Goal: Task Accomplishment & Management: Complete application form

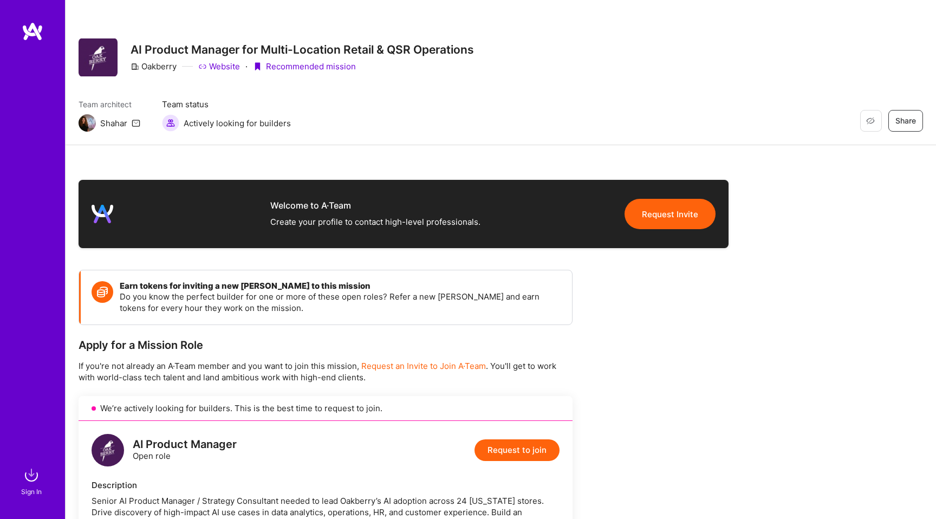
click at [43, 31] on img at bounding box center [33, 32] width 22 height 20
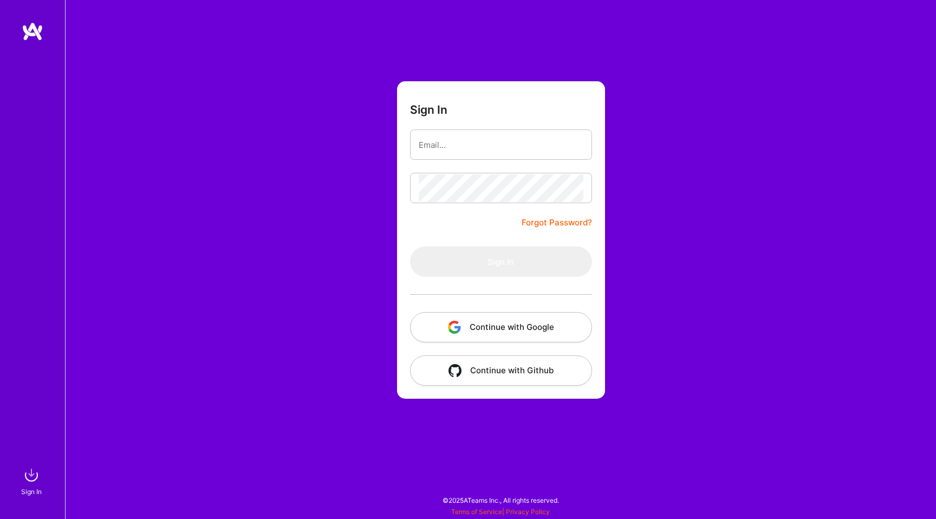
click at [483, 329] on button "Continue with Google" at bounding box center [501, 327] width 182 height 30
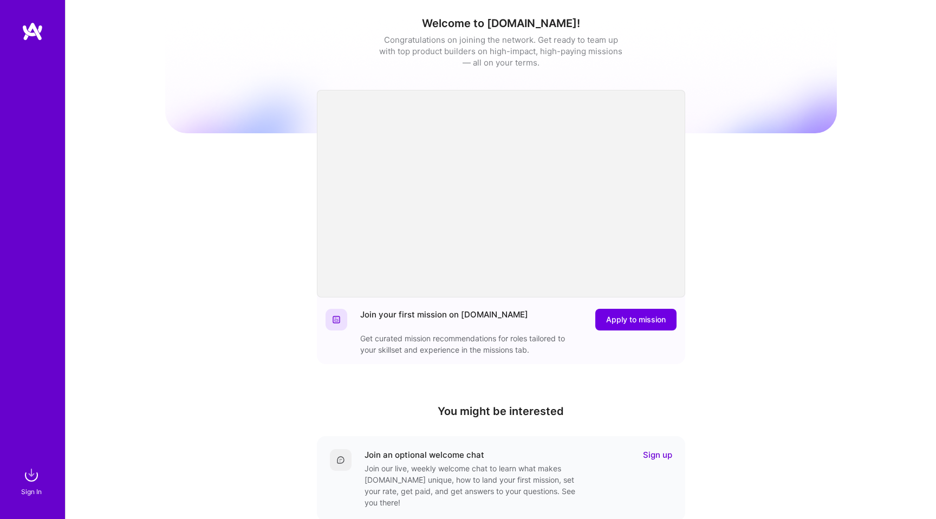
click at [34, 32] on img at bounding box center [33, 32] width 22 height 20
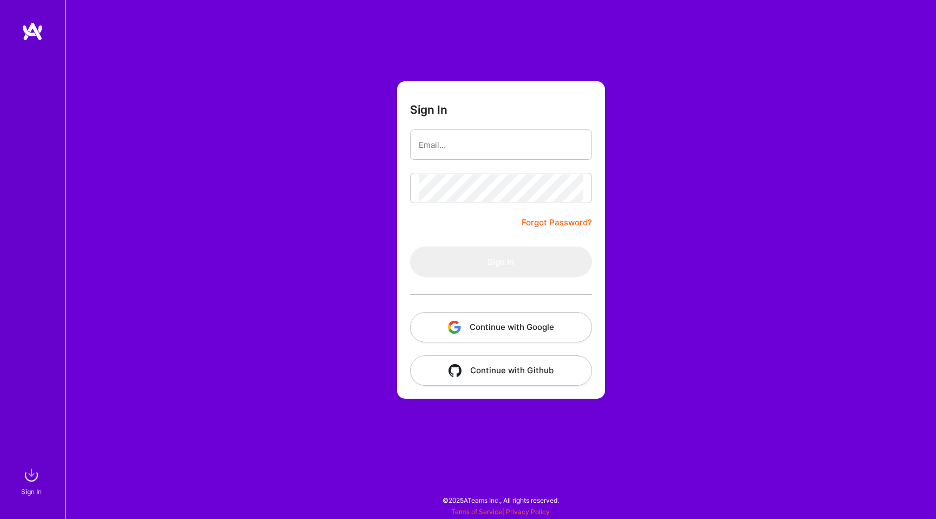
click at [470, 328] on button "Continue with Google" at bounding box center [501, 327] width 182 height 30
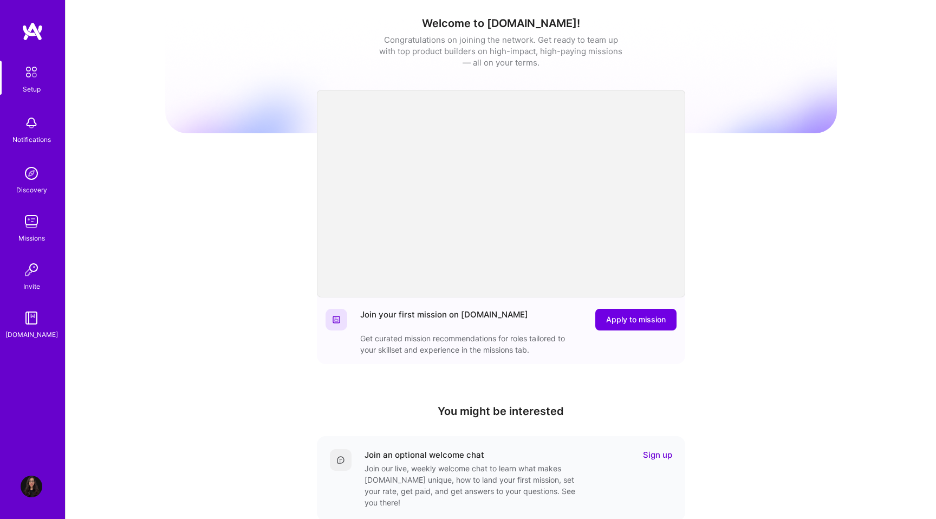
click at [30, 135] on div "Notifications" at bounding box center [31, 139] width 38 height 11
click at [31, 37] on img at bounding box center [33, 32] width 22 height 20
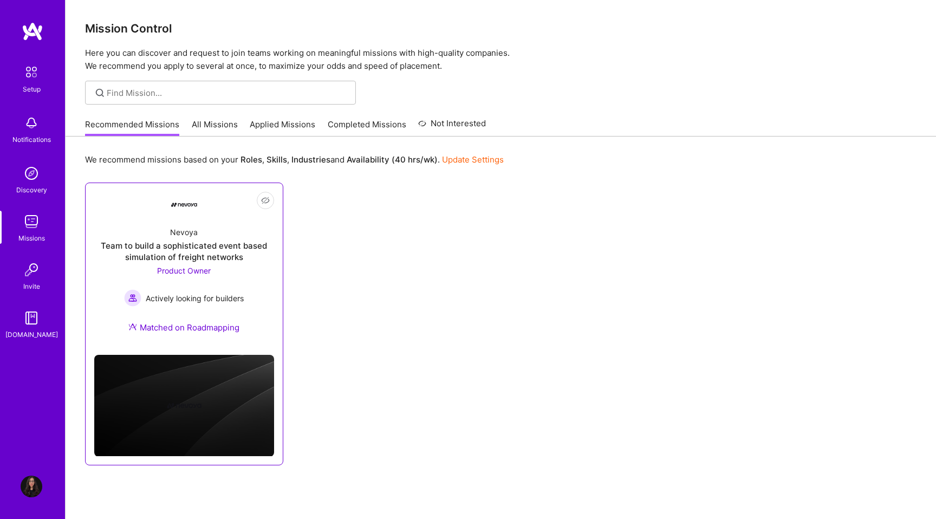
click at [185, 247] on div "Team to build a sophisticated event based simulation of freight networks" at bounding box center [184, 251] width 180 height 23
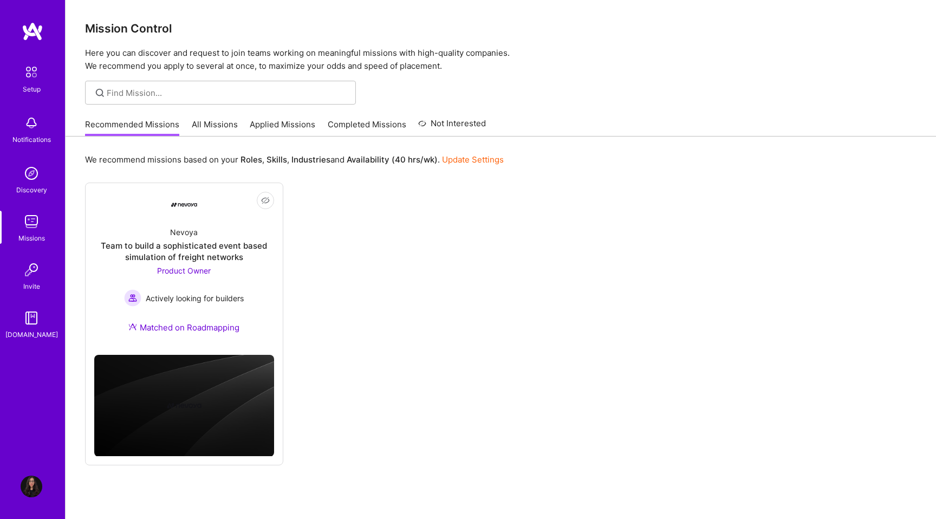
click at [32, 31] on img at bounding box center [33, 32] width 22 height 20
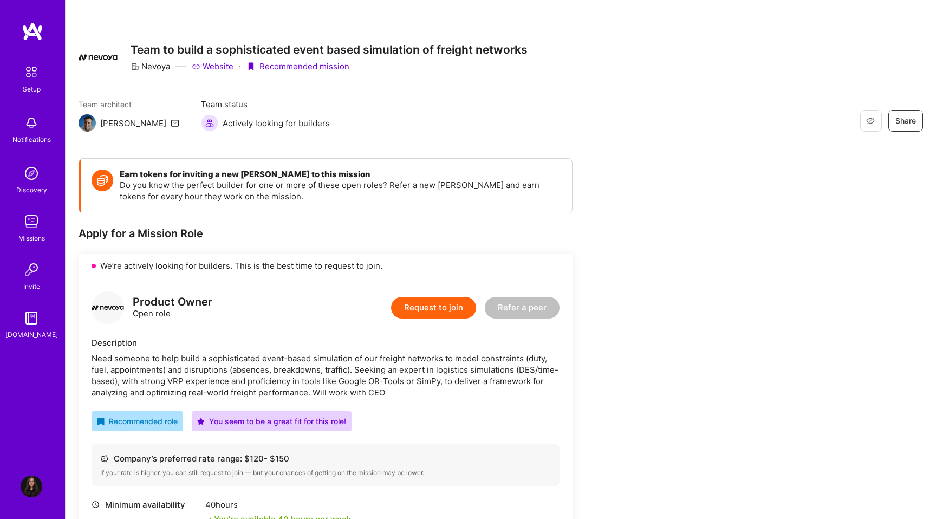
click at [422, 303] on button "Request to join" at bounding box center [433, 308] width 85 height 22
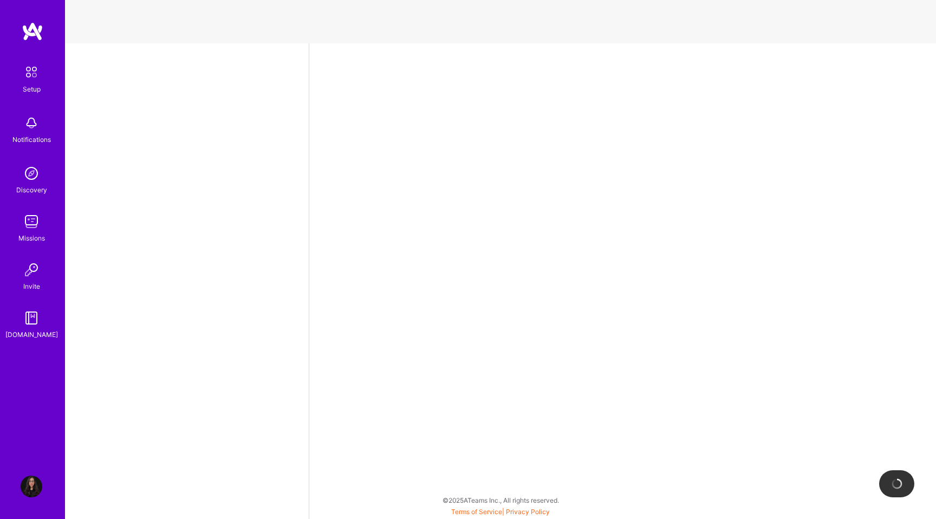
select select "PT"
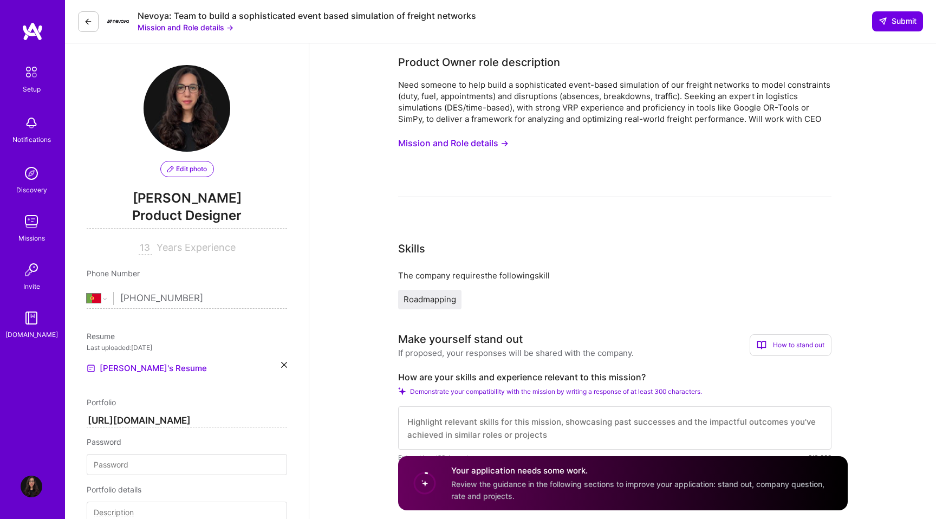
click at [438, 302] on span "Roadmapping" at bounding box center [430, 299] width 53 height 10
click at [441, 145] on button "Mission and Role details →" at bounding box center [453, 143] width 111 height 20
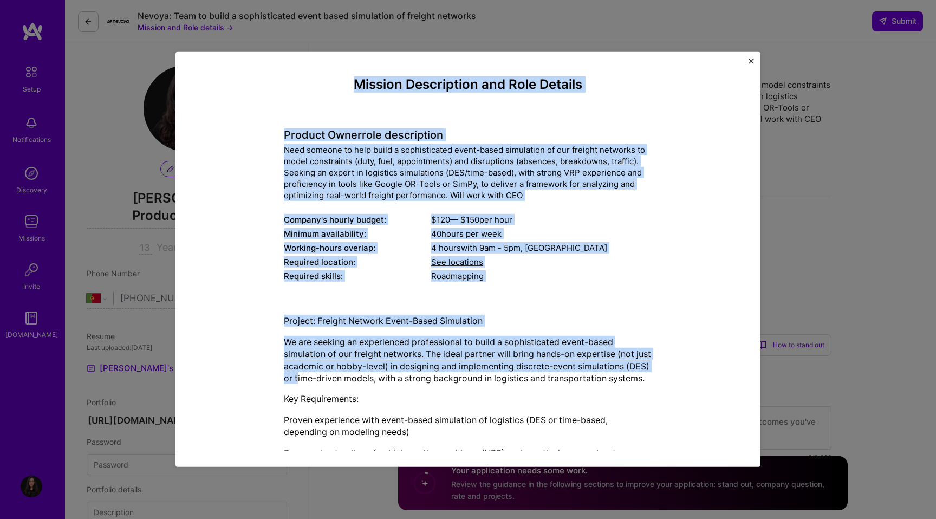
scroll to position [202, 0]
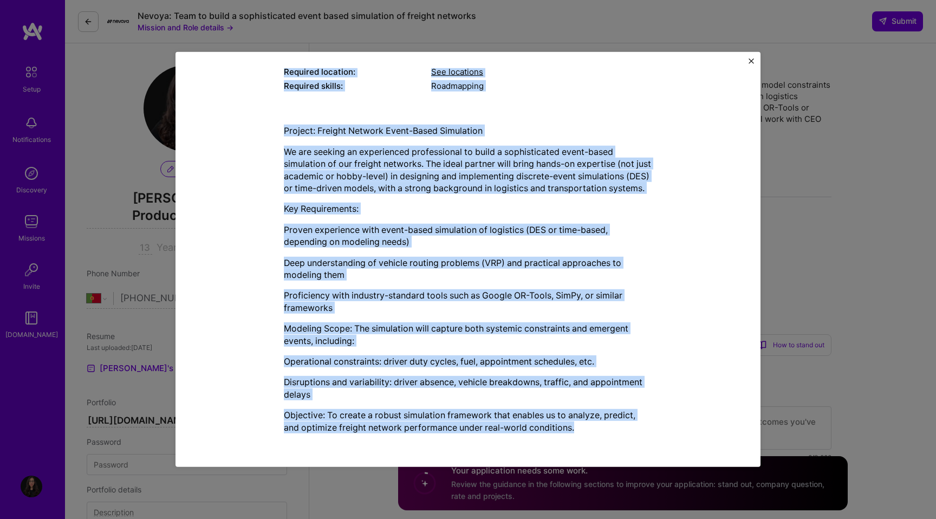
drag, startPoint x: 354, startPoint y: 80, endPoint x: 609, endPoint y: 436, distance: 437.8
click at [609, 436] on div "Mission Description and Role Details Product Owner role description Need someon…" at bounding box center [468, 164] width 368 height 555
copy div "Loremip Dolorsitame con Adip Elitsed Doeiusm Tempo inci utlaboreetd Magn aliqua…"
click at [750, 59] on img "Close" at bounding box center [751, 61] width 5 height 5
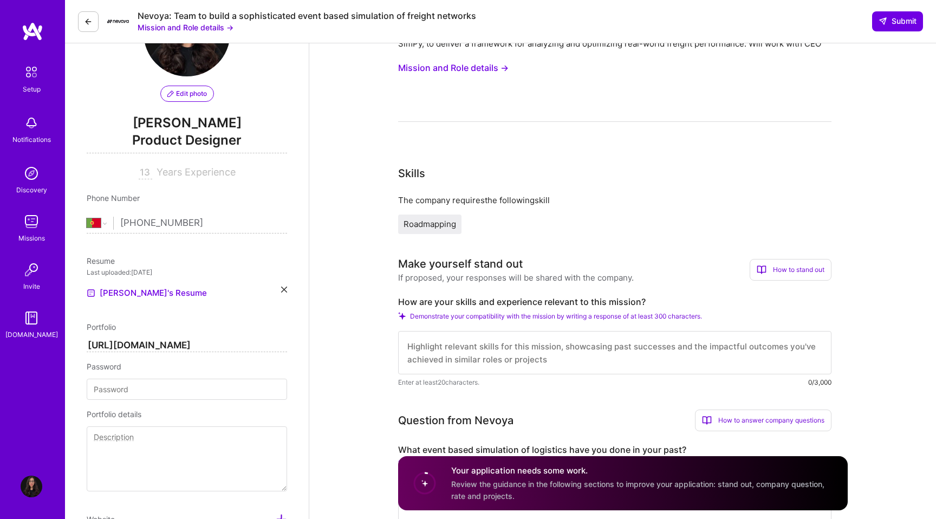
scroll to position [83, 0]
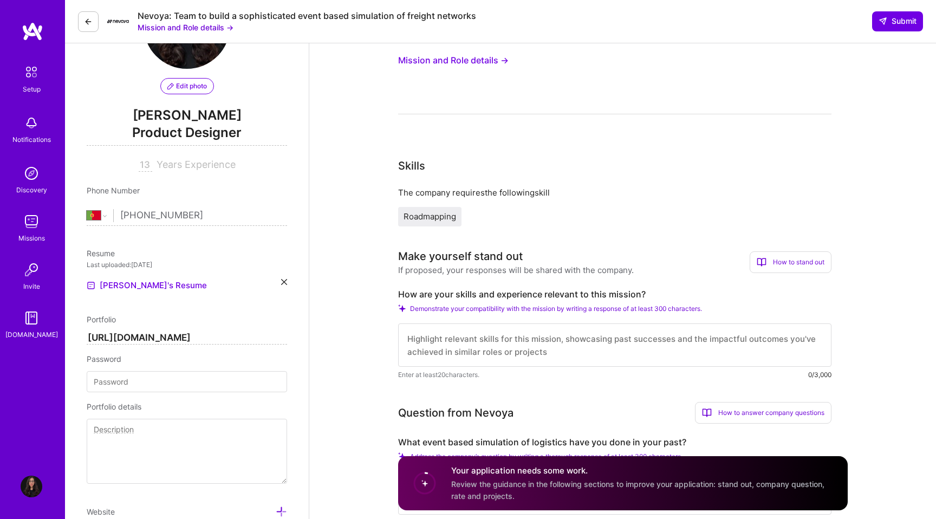
click at [434, 292] on label "How are your skills and experience relevant to this mission?" at bounding box center [614, 294] width 433 height 11
copy label "How are your skills and experience relevant to this mission?"
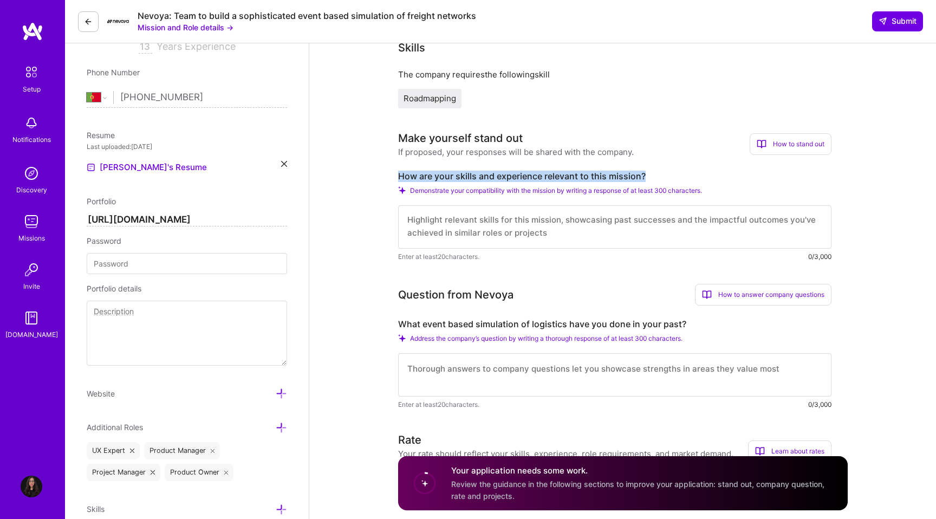
scroll to position [207, 0]
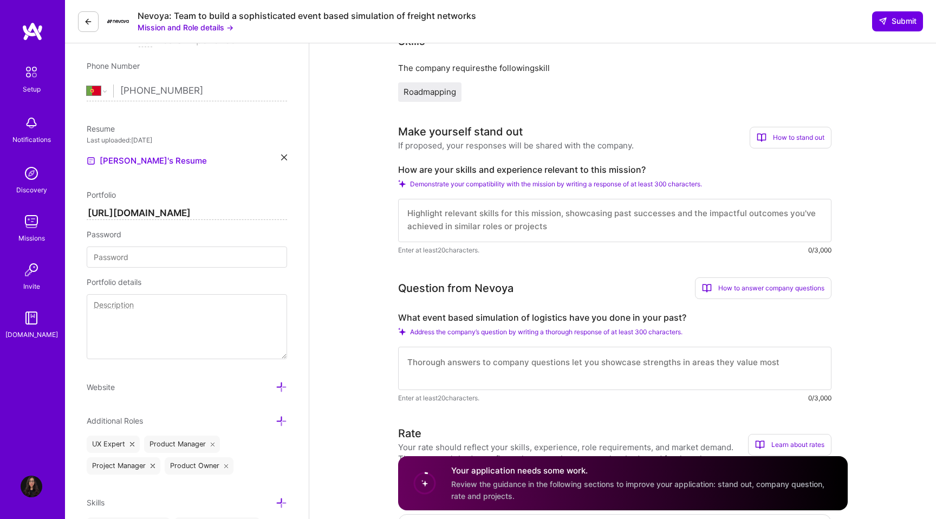
click at [491, 315] on label "What event based simulation of logistics have you done in your past?" at bounding box center [614, 317] width 433 height 11
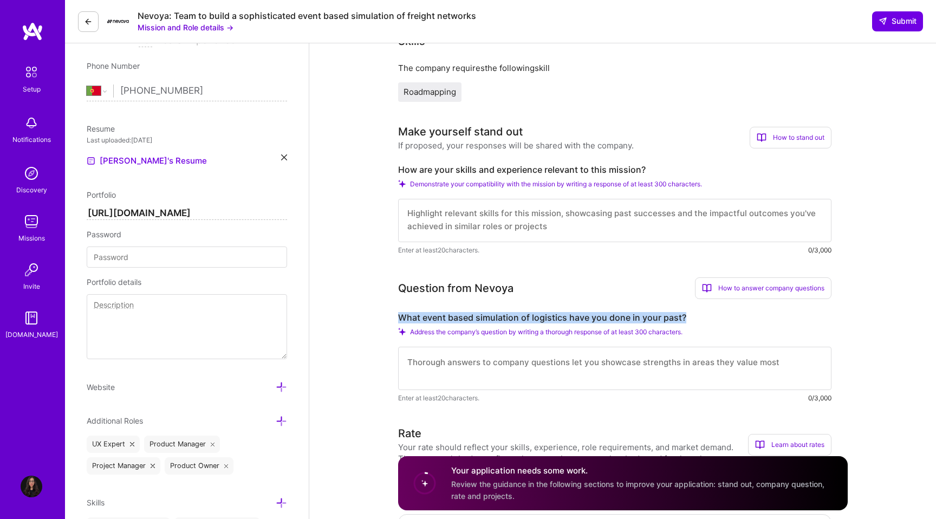
click at [491, 315] on label "What event based simulation of logistics have you done in your past?" at bounding box center [614, 317] width 433 height 11
copy label "What event based simulation of logistics have you done in your past?"
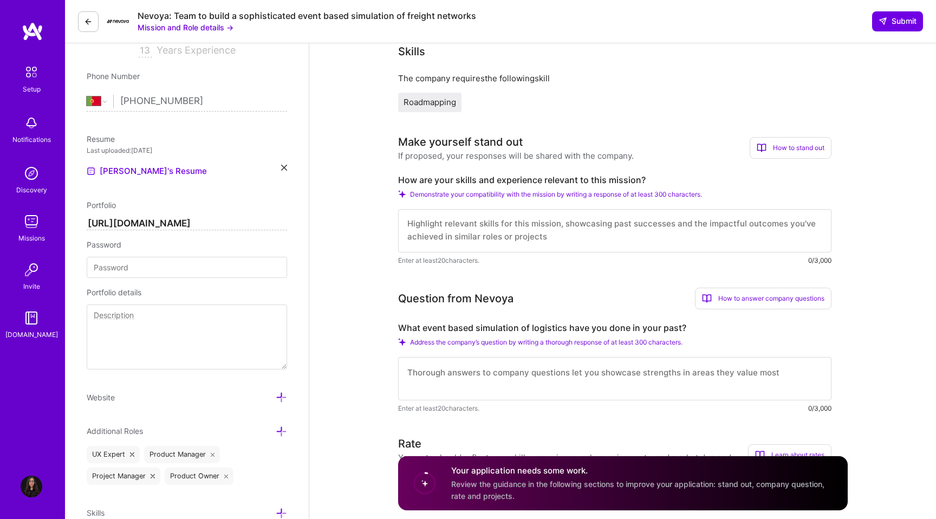
scroll to position [0, 0]
click at [430, 215] on textarea at bounding box center [614, 230] width 433 height 43
paste textarea "Lo ipsumdolor sitametc adipisc elitseddo, EI, tem incidi utlaboreet do magnaa e…"
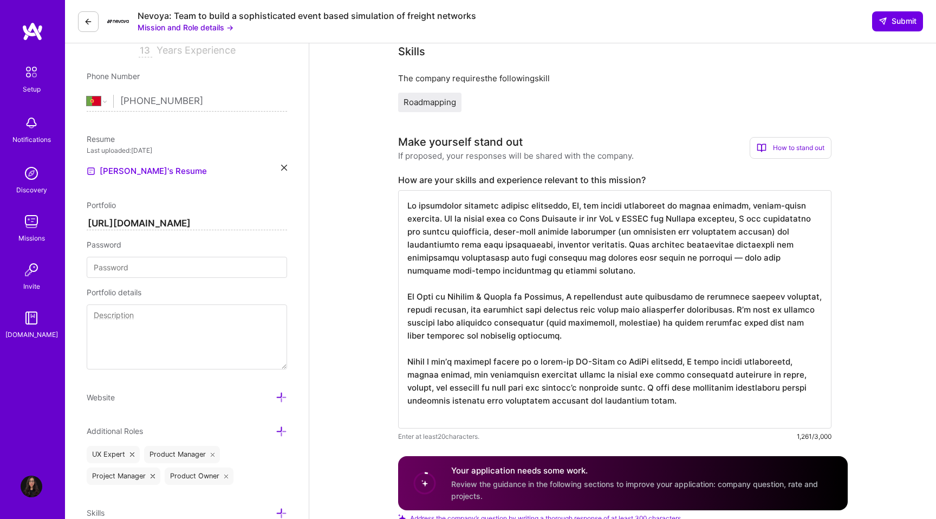
drag, startPoint x: 688, startPoint y: 362, endPoint x: 391, endPoint y: 368, distance: 297.4
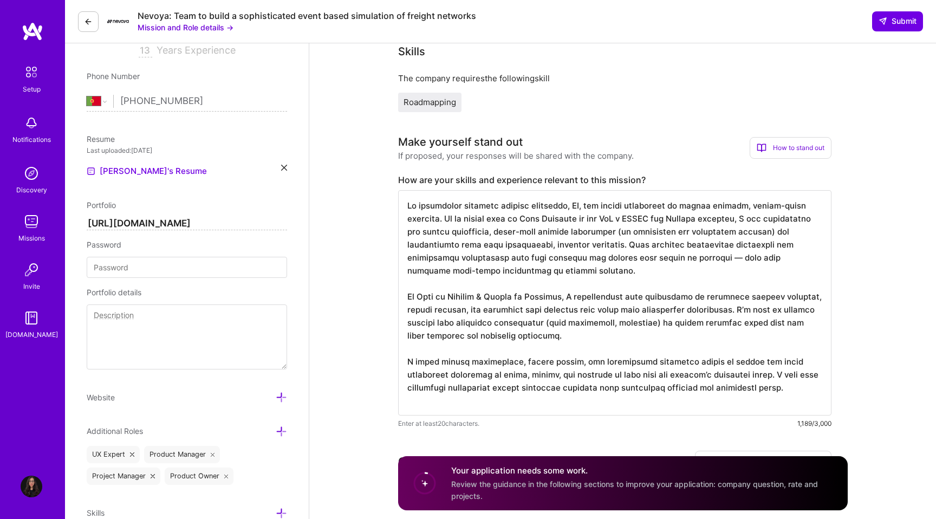
scroll to position [1, 0]
type textarea "Lo ipsumdolor sitametc adipisc elitseddo, EI, tem incidi utlaboreet do magnaa e…"
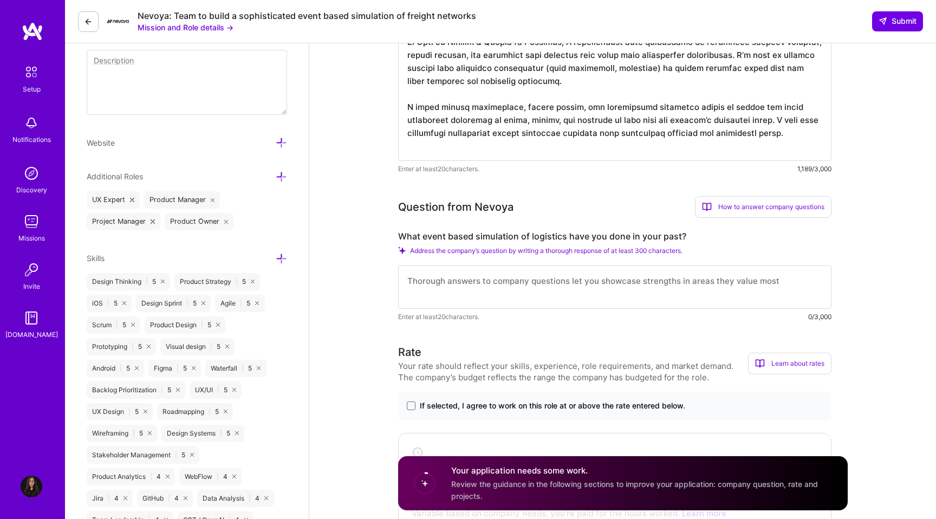
scroll to position [452, 0]
click at [426, 283] on textarea at bounding box center [614, 286] width 433 height 43
paste textarea "L ipsum’d sitametc adipi elitsed doeiusmod tempo-incid utlaboreetd magnaa. Enim…"
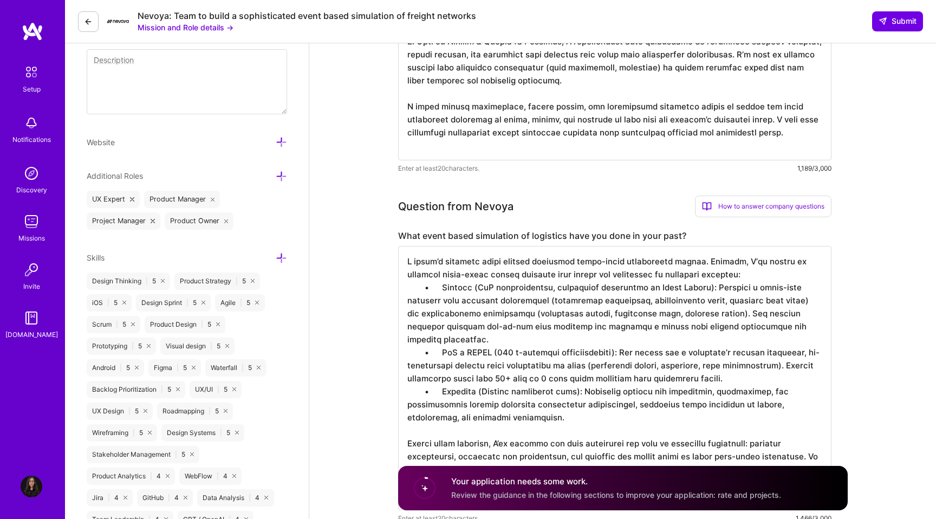
drag, startPoint x: 719, startPoint y: 262, endPoint x: 404, endPoint y: 260, distance: 315.8
click at [404, 260] on textarea at bounding box center [614, 378] width 433 height 264
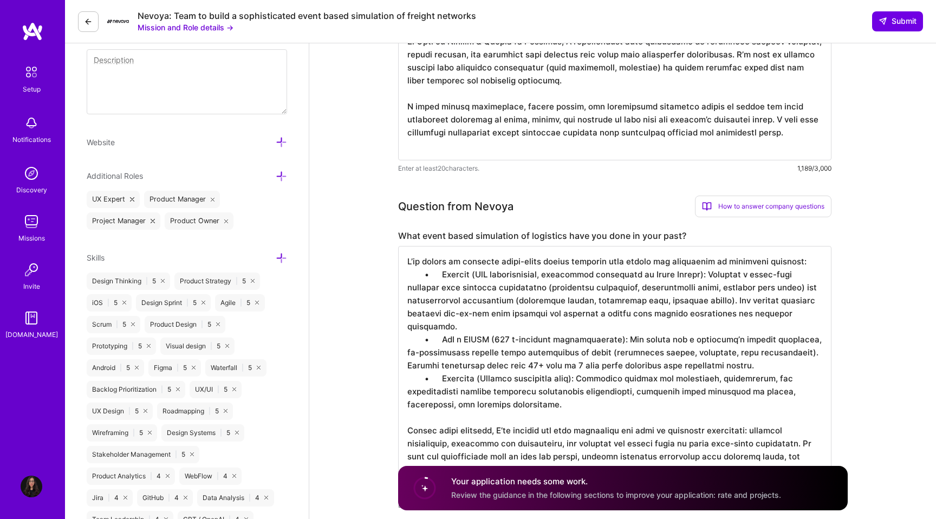
type textarea "L’ip dolors am consecte adipi-elits doeius temporin utla etdolo mag aliquaenim …"
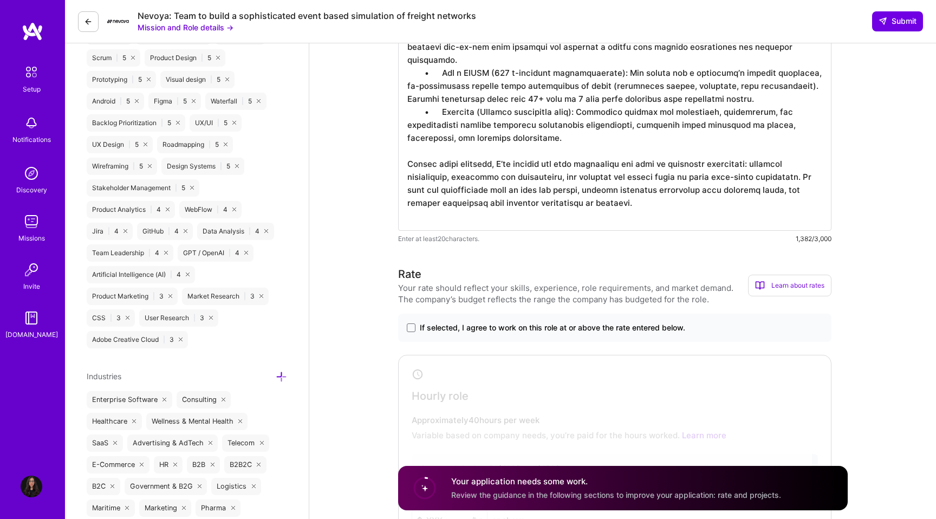
scroll to position [753, 0]
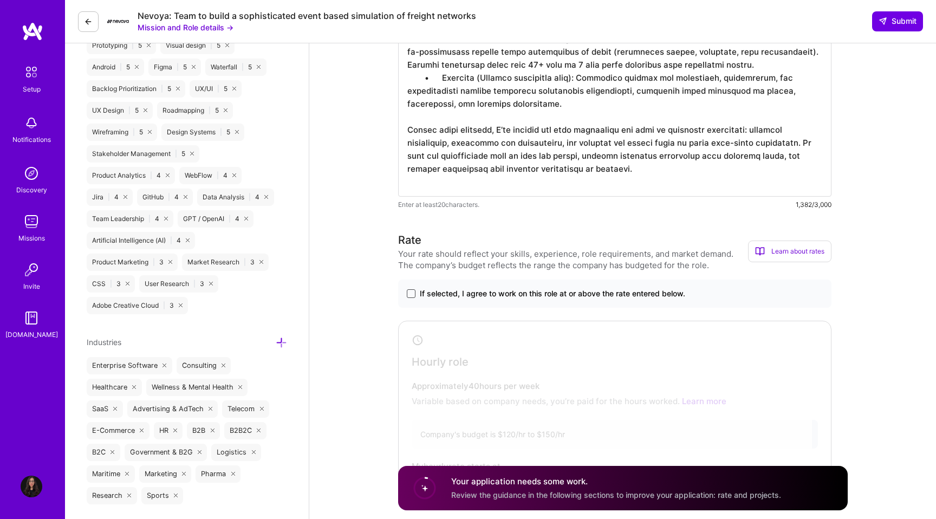
click at [407, 292] on span at bounding box center [411, 293] width 9 height 9
click at [0, 0] on input "If selected, I agree to work on this role at or above the rate entered below." at bounding box center [0, 0] width 0 height 0
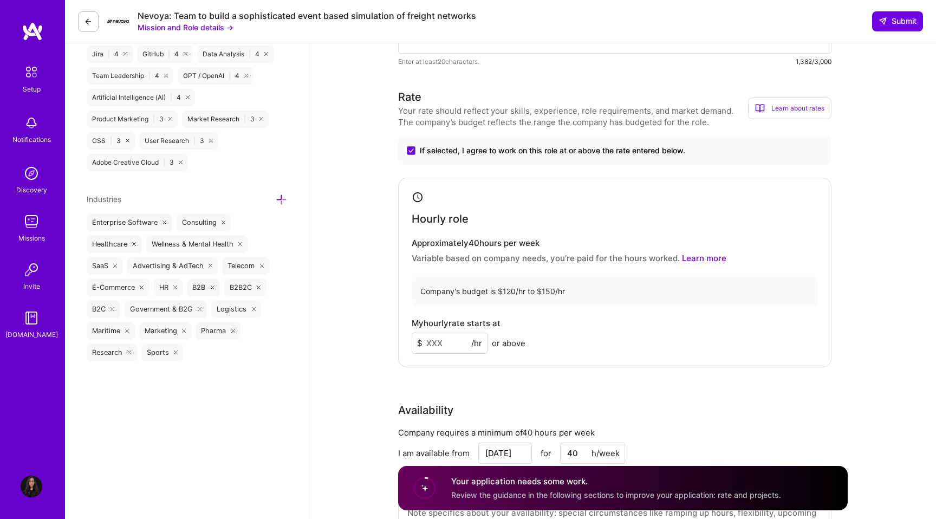
scroll to position [902, 0]
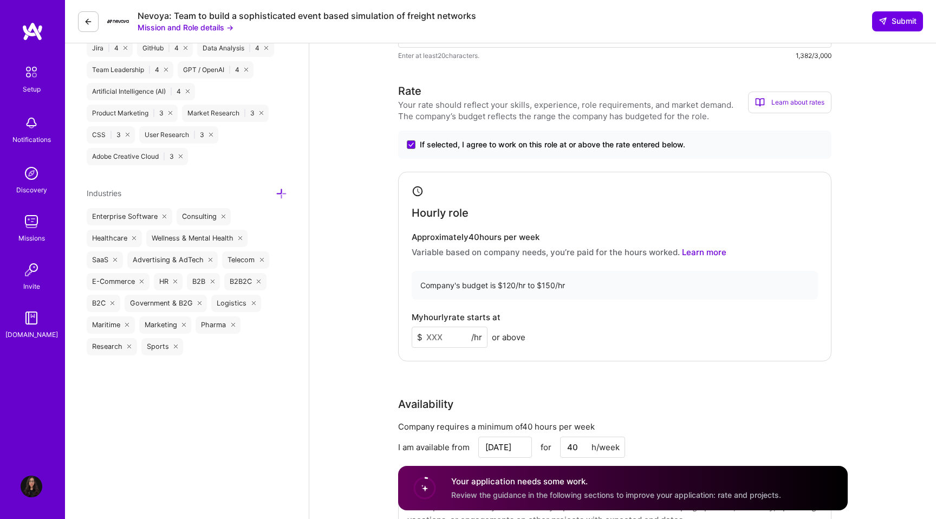
click at [437, 336] on input at bounding box center [450, 337] width 76 height 21
type input "120"
click at [368, 311] on div "Product Owner role description Need someone to help build a sophisticated event…" at bounding box center [622, 247] width 627 height 2212
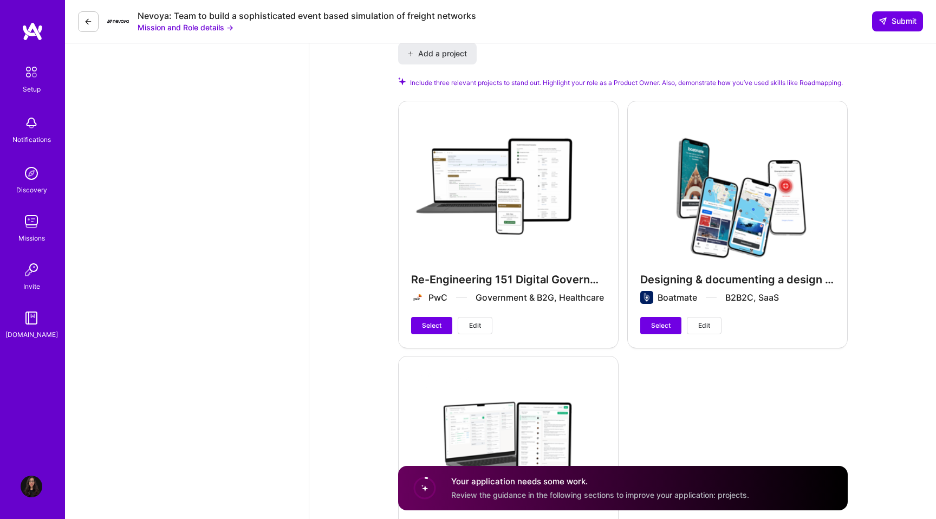
scroll to position [1578, 0]
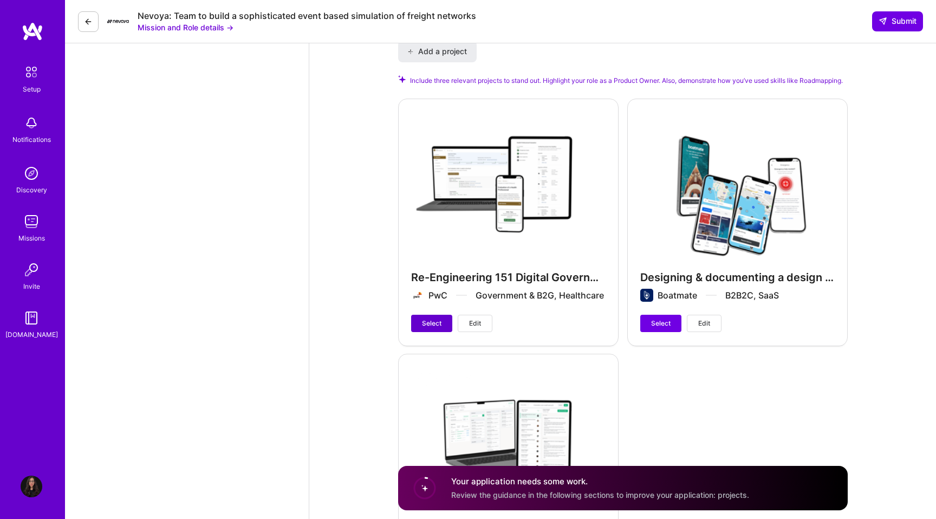
click at [436, 328] on span "Select" at bounding box center [432, 324] width 20 height 10
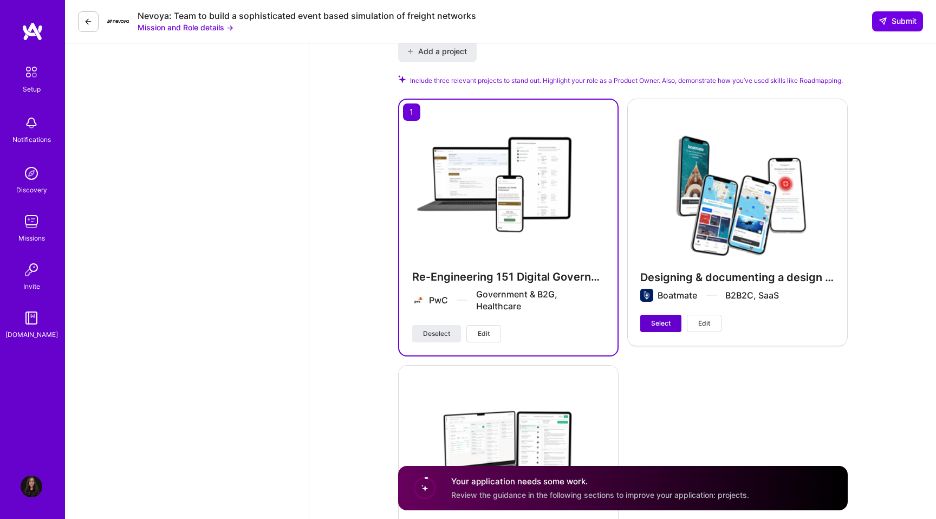
click at [645, 332] on button "Select" at bounding box center [660, 323] width 41 height 17
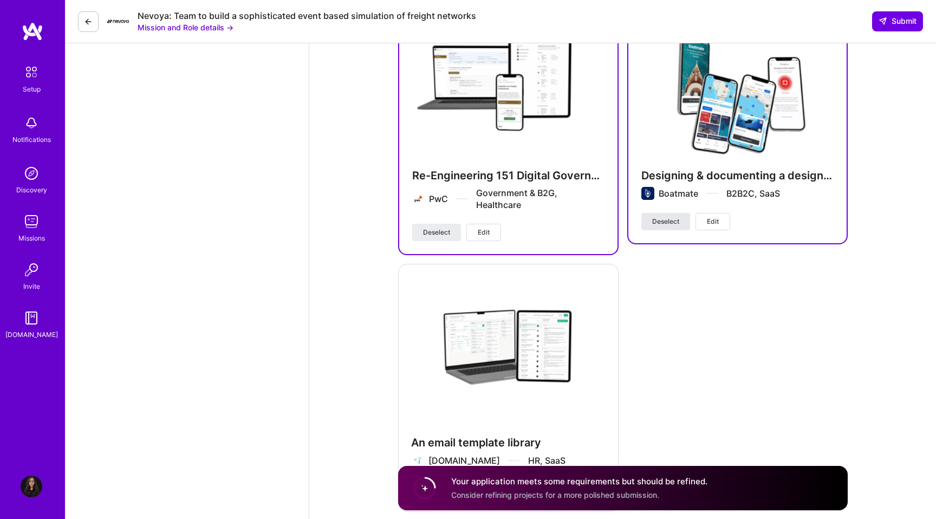
scroll to position [1758, 0]
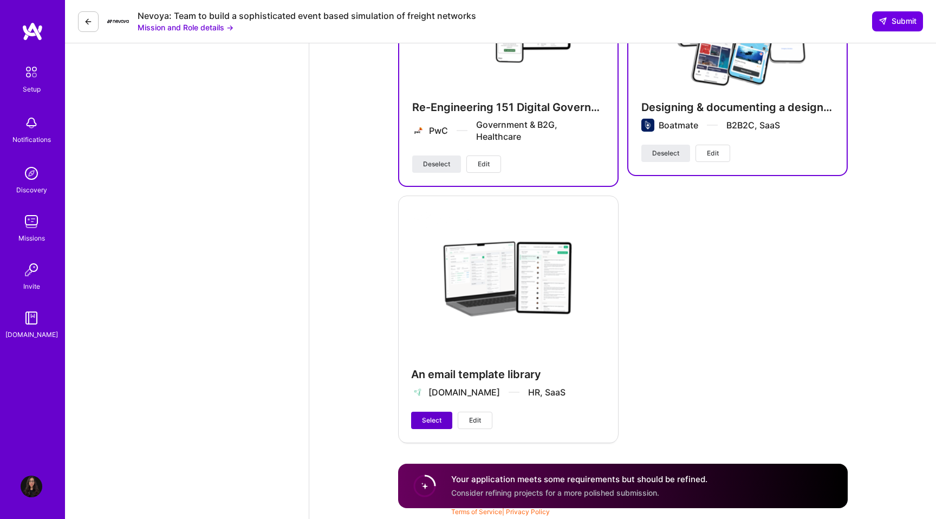
click at [433, 417] on span "Select" at bounding box center [432, 420] width 20 height 10
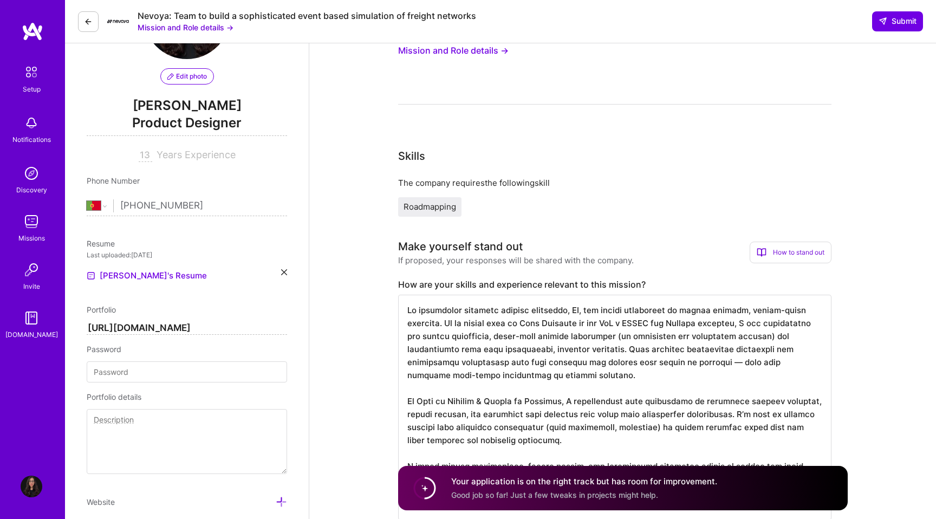
scroll to position [0, 0]
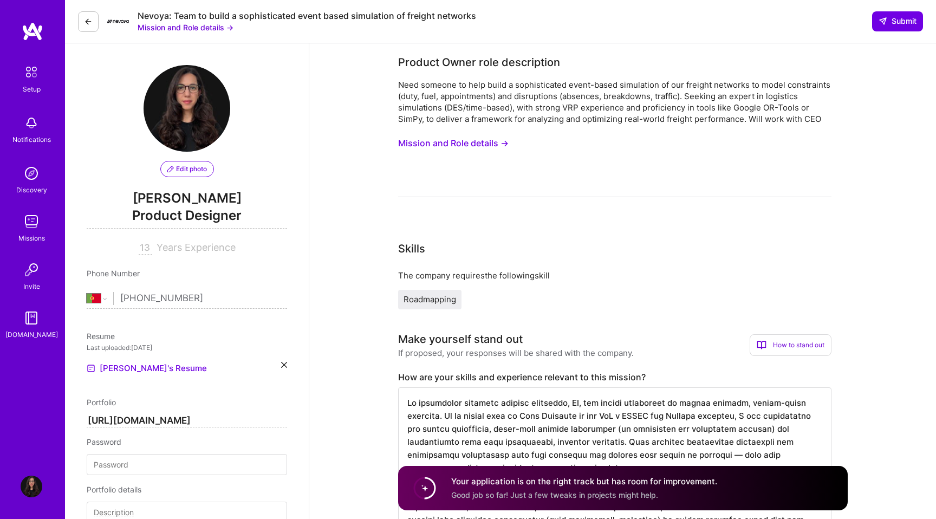
click at [444, 300] on span "Roadmapping" at bounding box center [430, 299] width 53 height 10
click at [885, 24] on icon at bounding box center [883, 21] width 9 height 9
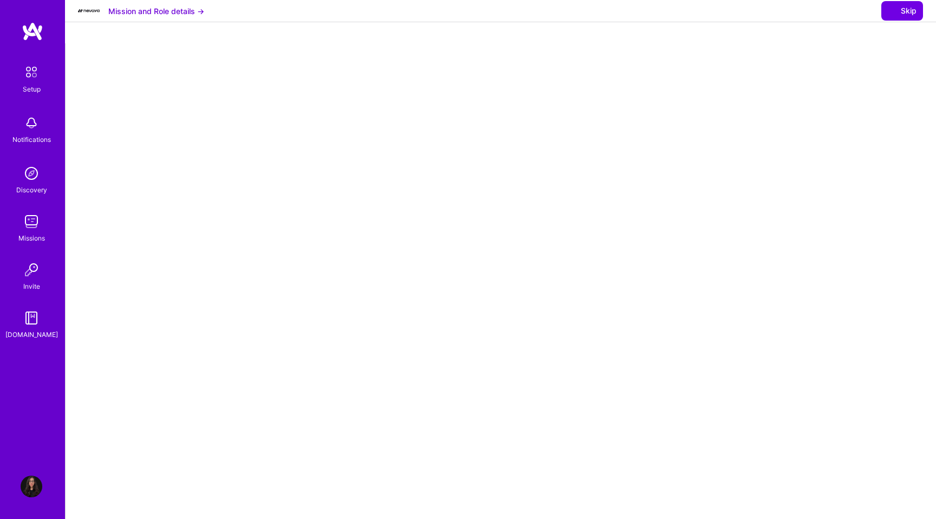
select select "PT"
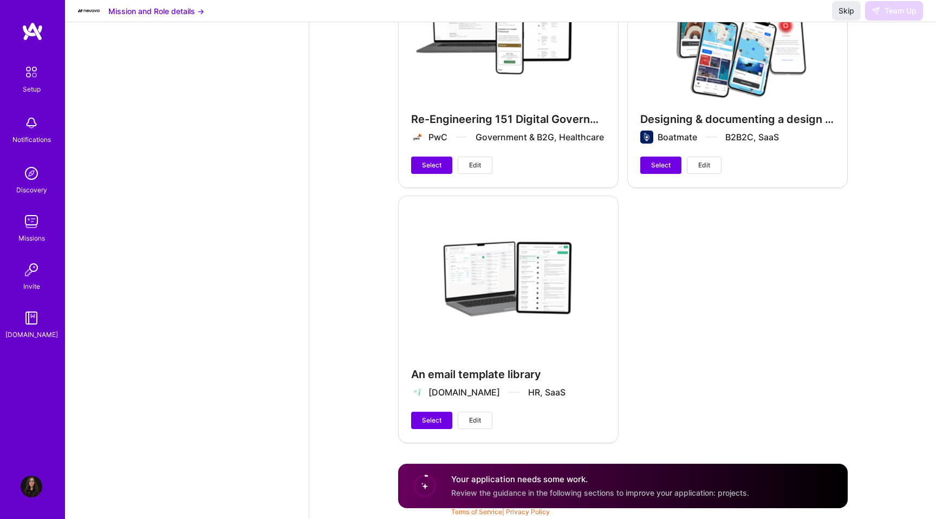
scroll to position [1733, 0]
click at [435, 165] on span "Select" at bounding box center [432, 165] width 20 height 10
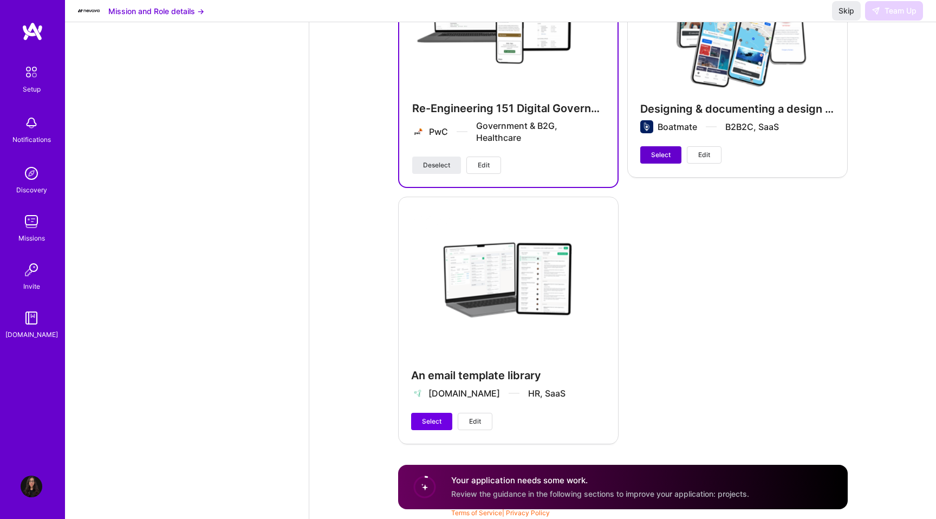
click at [645, 164] on button "Select" at bounding box center [660, 154] width 41 height 17
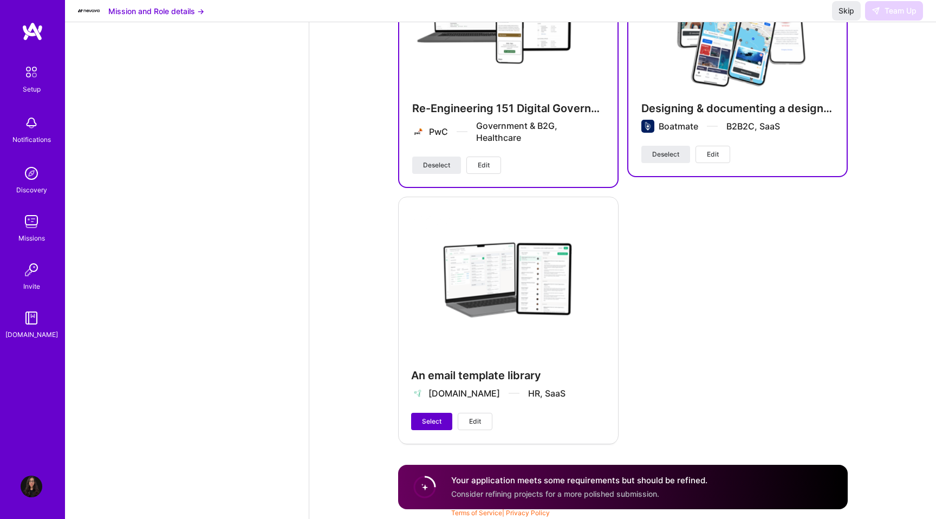
click at [431, 426] on span "Select" at bounding box center [432, 422] width 20 height 10
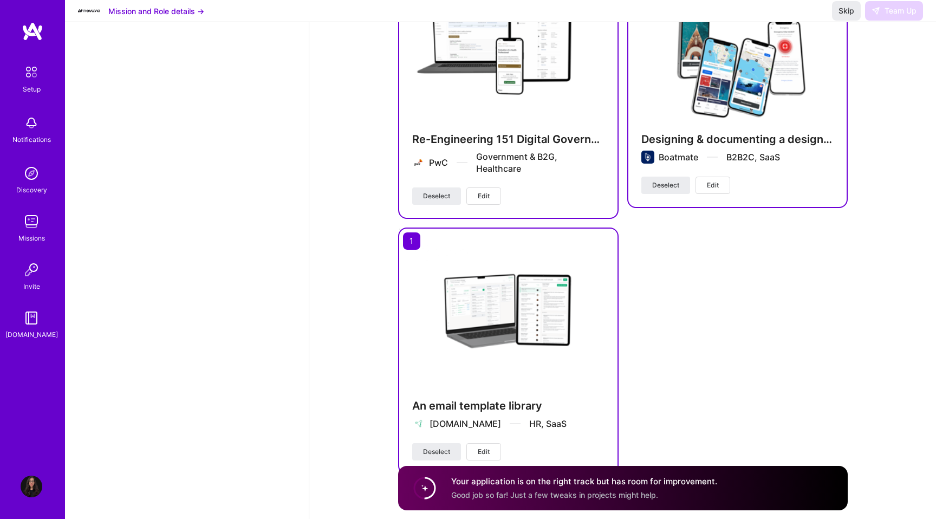
scroll to position [1745, 0]
